Goal: Task Accomplishment & Management: Use online tool/utility

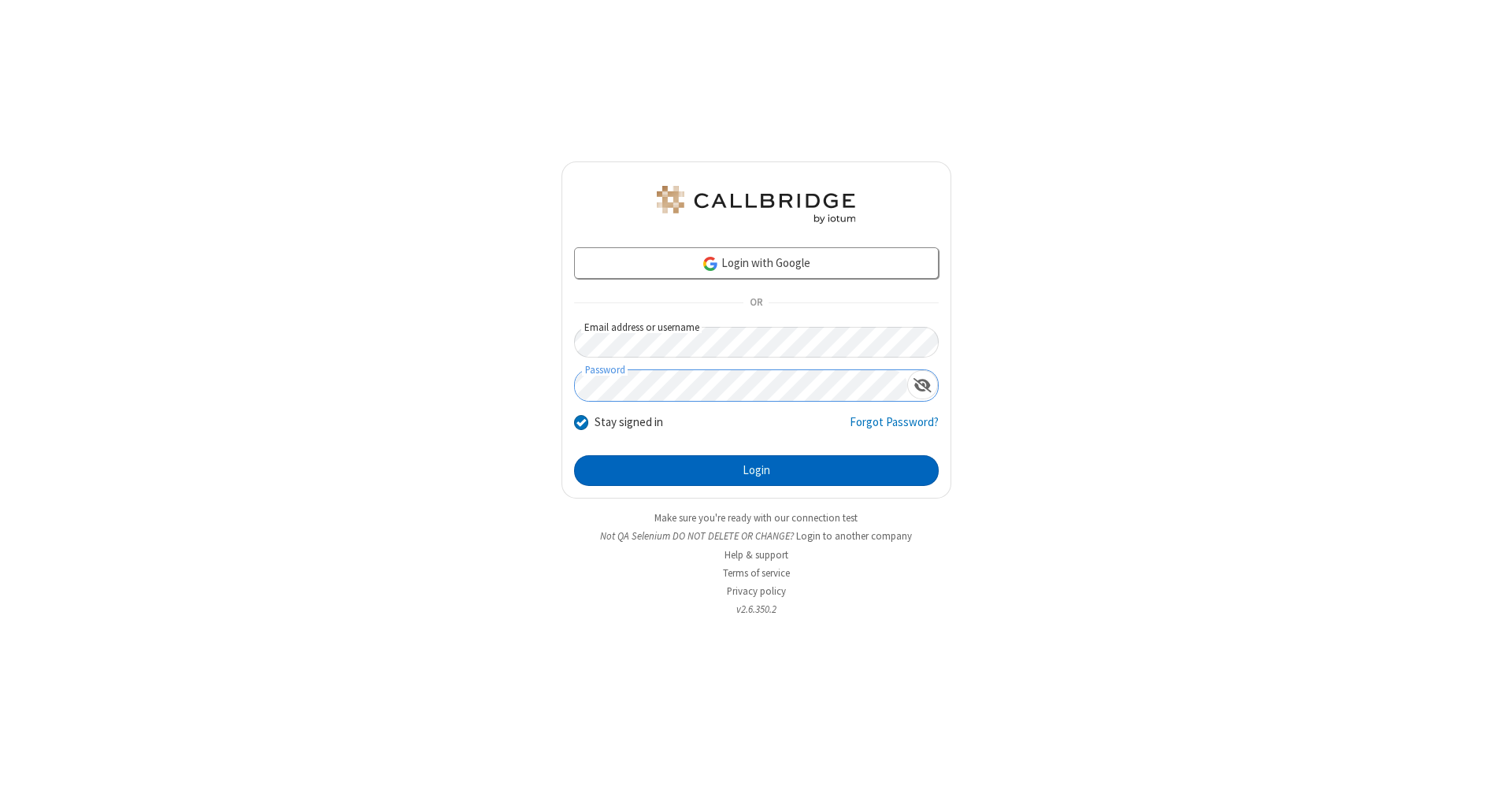
click at [756, 471] on button "Login" at bounding box center [756, 470] width 365 height 31
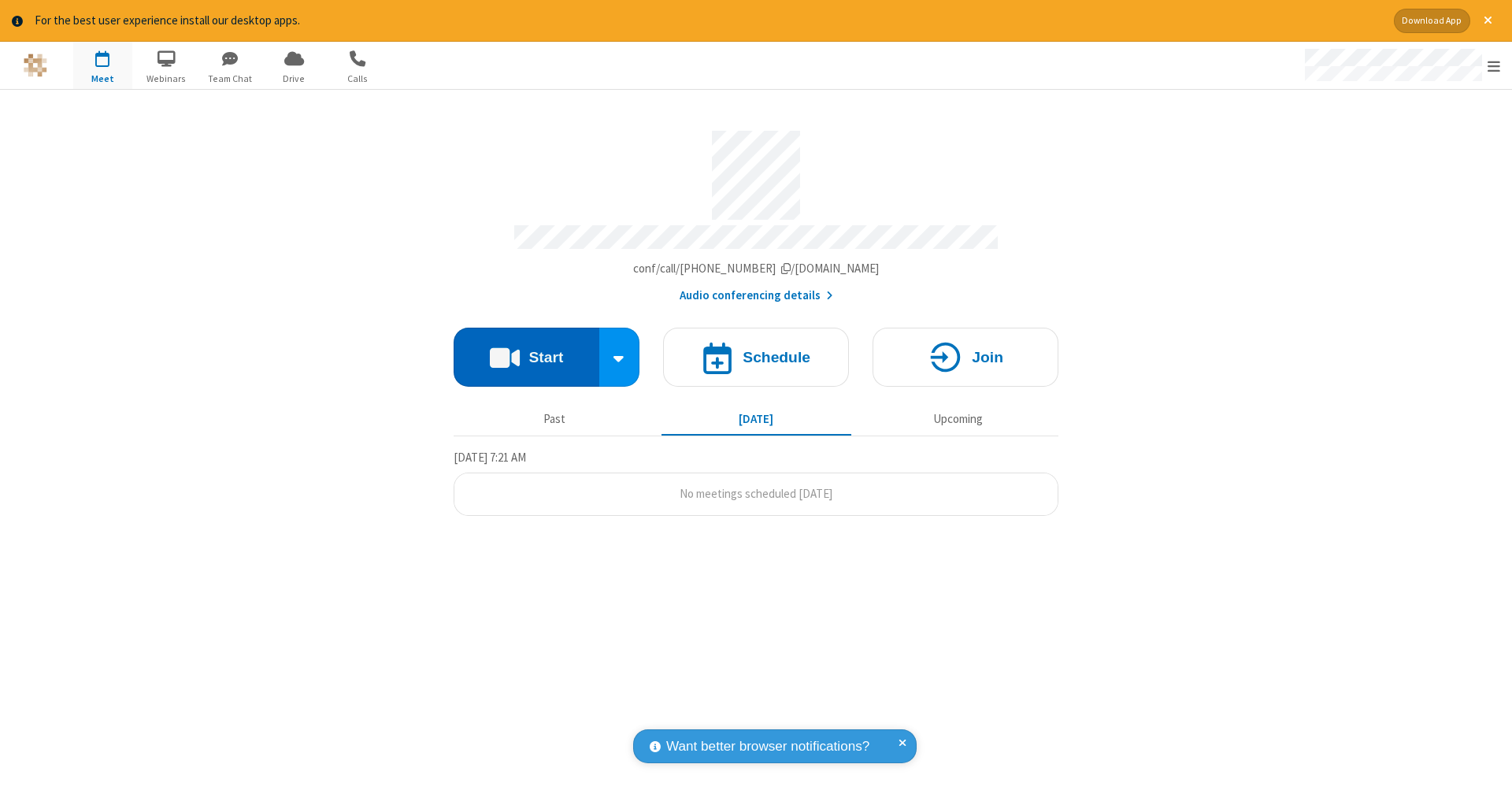
click at [526, 349] on button "Start" at bounding box center [526, 357] width 146 height 59
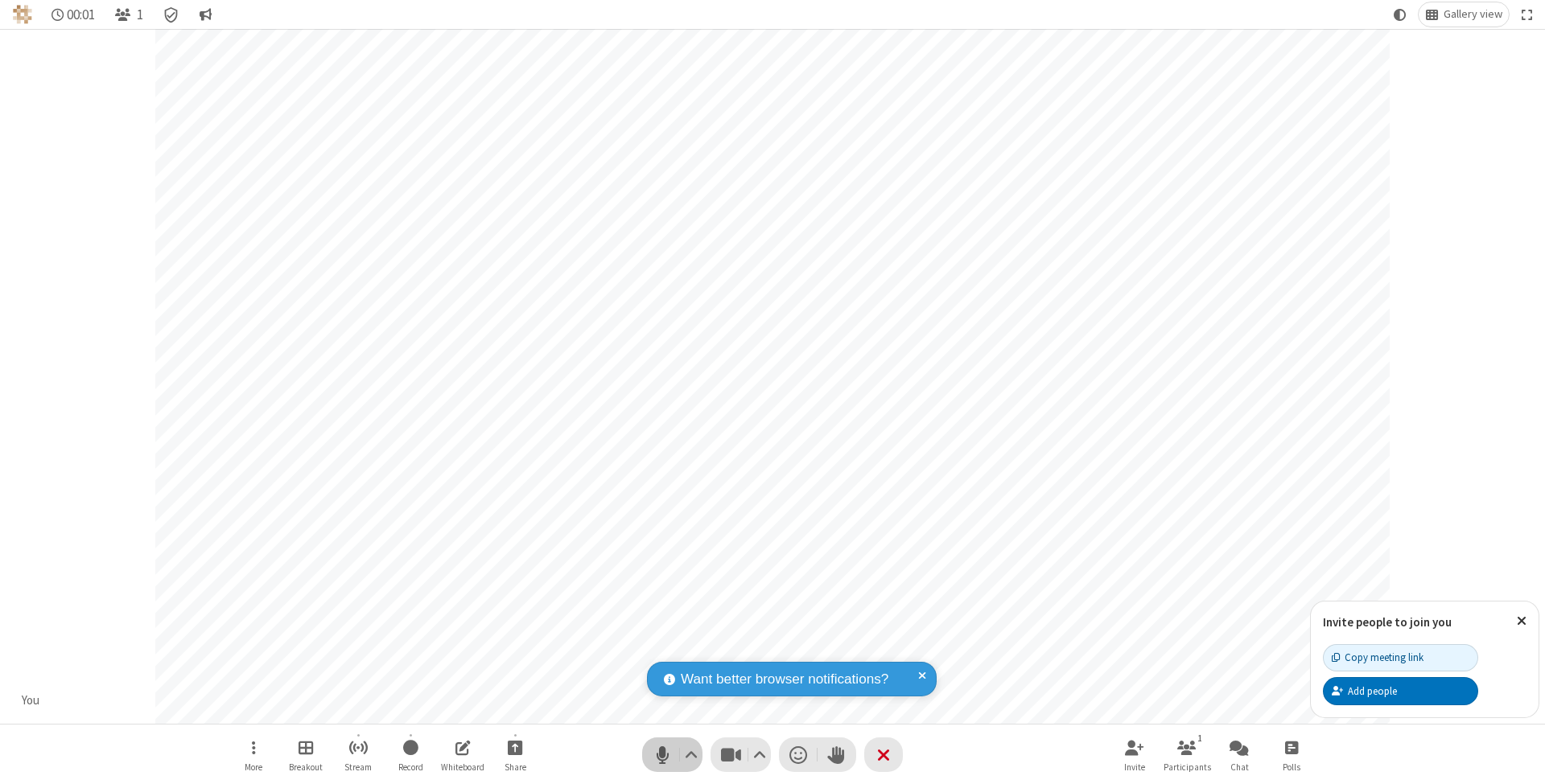
click at [662, 754] on span "Mute (⌘+Shift+A)" at bounding box center [662, 755] width 24 height 24
click at [662, 754] on span "Unmute (⌘+Shift+A)" at bounding box center [662, 755] width 24 height 24
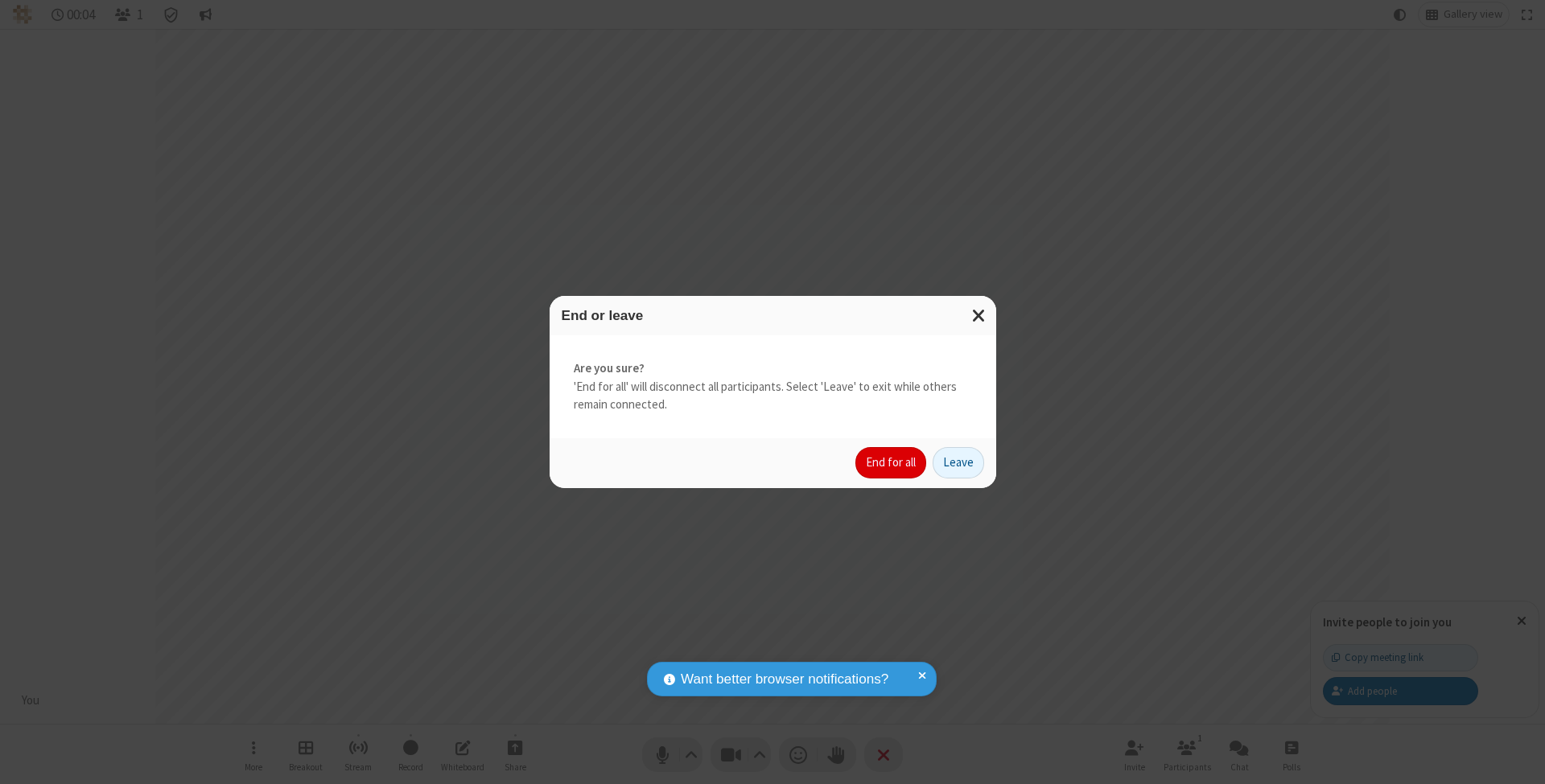
click at [891, 461] on button "End for all" at bounding box center [890, 462] width 71 height 32
